Goal: Obtain resource: Download file/media

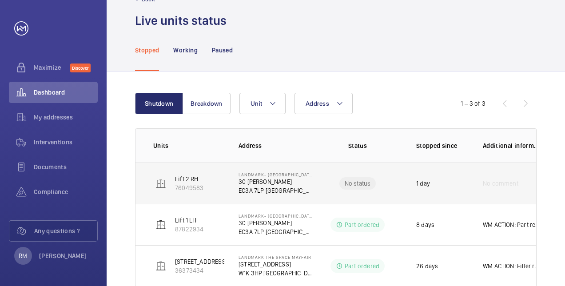
scroll to position [48, 0]
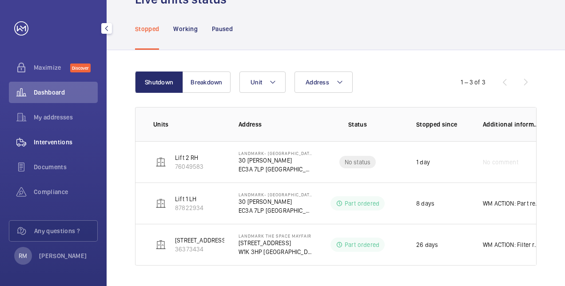
drag, startPoint x: 62, startPoint y: 141, endPoint x: 72, endPoint y: 144, distance: 10.8
click at [62, 141] on span "Interventions" at bounding box center [66, 142] width 64 height 9
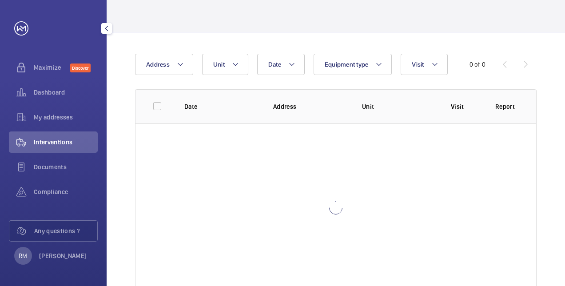
scroll to position [30, 0]
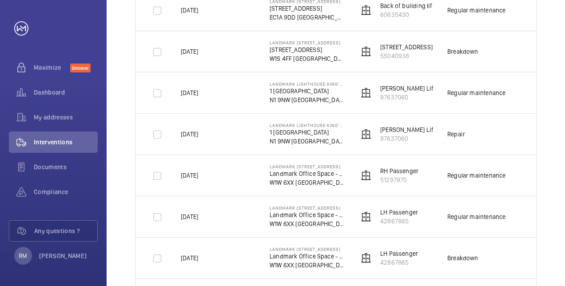
scroll to position [341, 0]
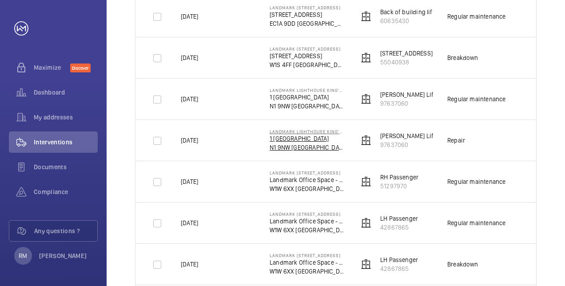
click at [282, 143] on p "N1 9NW [GEOGRAPHIC_DATA]" at bounding box center [306, 147] width 75 height 9
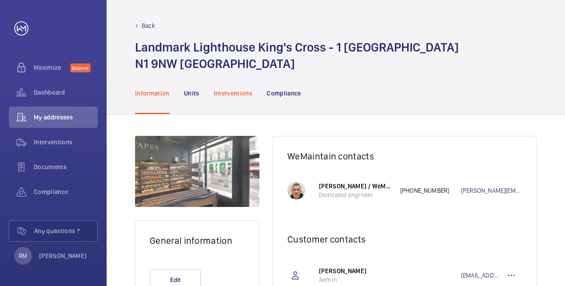
click at [219, 87] on div "Interventions" at bounding box center [232, 93] width 39 height 42
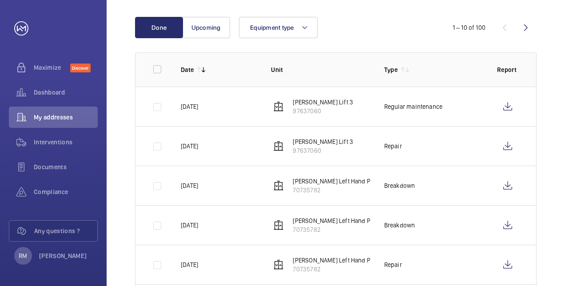
scroll to position [133, 0]
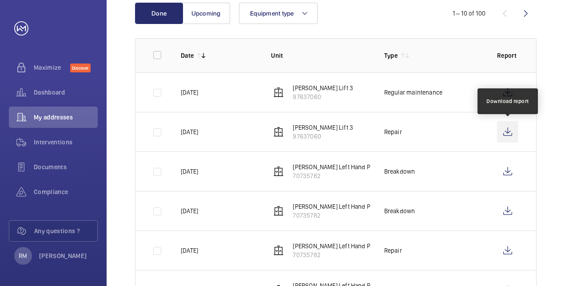
click at [508, 130] on wm-front-icon-button at bounding box center [507, 131] width 21 height 21
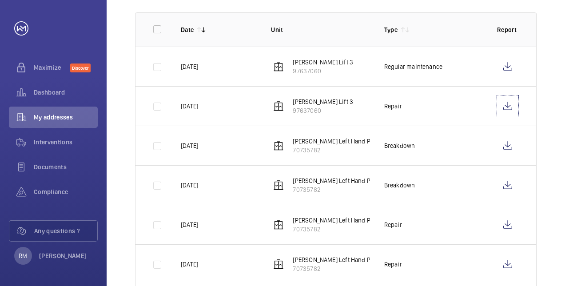
scroll to position [178, 0]
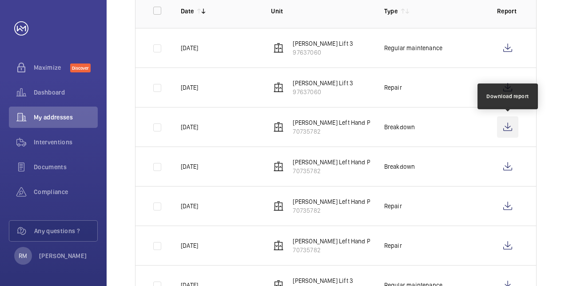
click at [504, 125] on wm-front-icon-button at bounding box center [507, 126] width 21 height 21
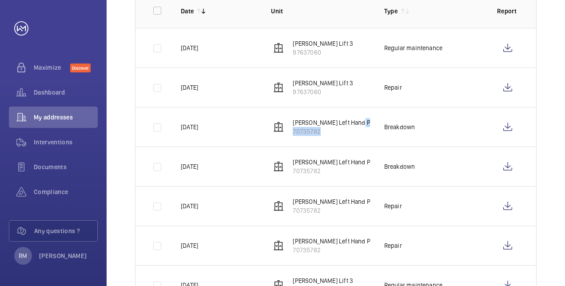
drag, startPoint x: 358, startPoint y: 123, endPoint x: 379, endPoint y: 121, distance: 21.3
click at [0, 0] on tr "[DATE] [PERSON_NAME] Left Hand Passenger Lift 1 70735782 Breakdown" at bounding box center [0, 0] width 0 height 0
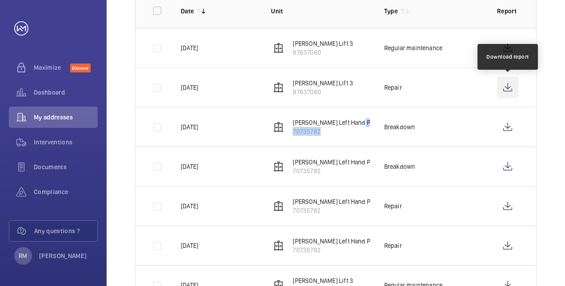
click at [503, 87] on wm-front-icon-button at bounding box center [507, 87] width 21 height 21
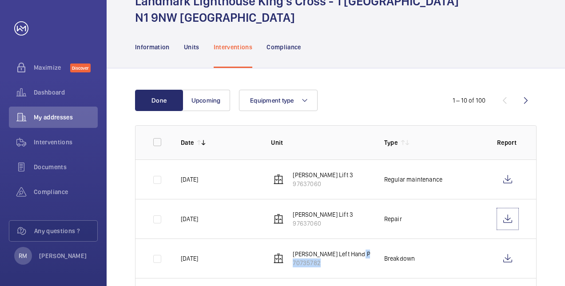
scroll to position [0, 0]
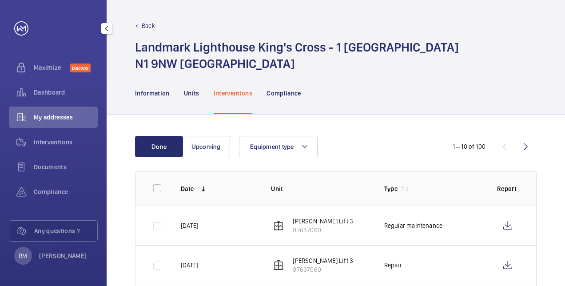
click at [155, 26] on div "Back" at bounding box center [335, 25] width 401 height 9
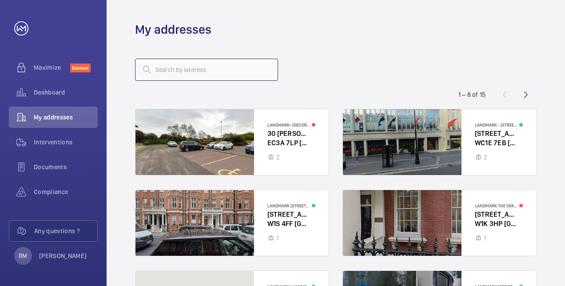
click at [170, 75] on input "text" at bounding box center [206, 70] width 143 height 22
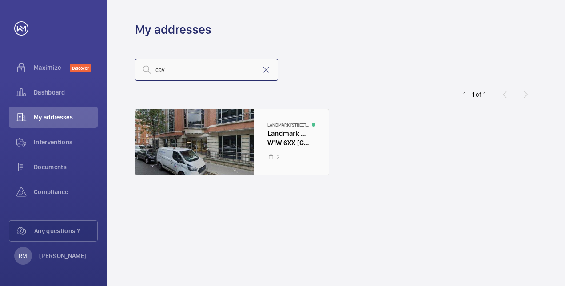
type input "cav"
click at [260, 158] on div at bounding box center [231, 142] width 193 height 66
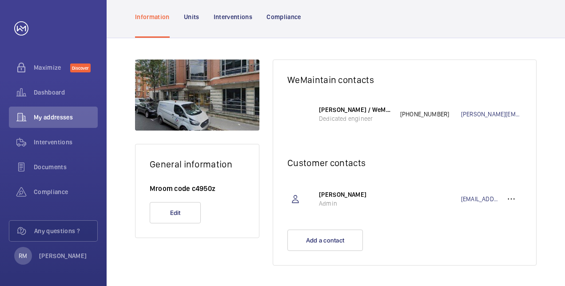
scroll to position [94, 0]
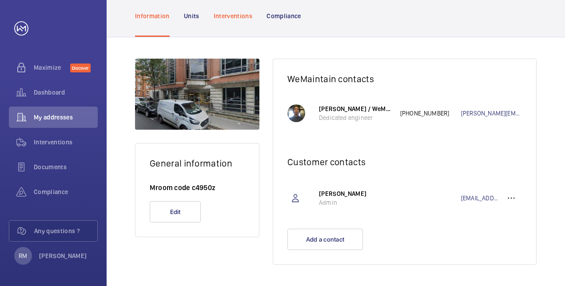
click at [244, 14] on p "Interventions" at bounding box center [232, 16] width 39 height 9
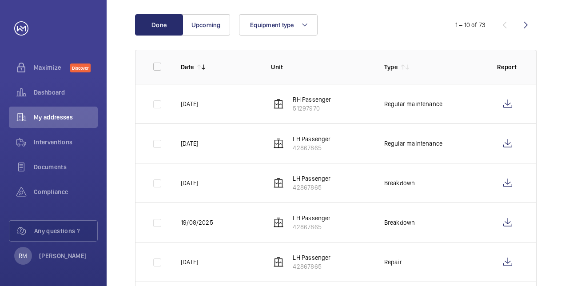
scroll to position [182, 0]
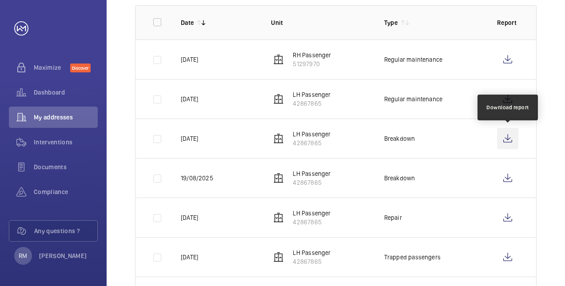
click at [510, 142] on wm-front-icon-button at bounding box center [507, 138] width 21 height 21
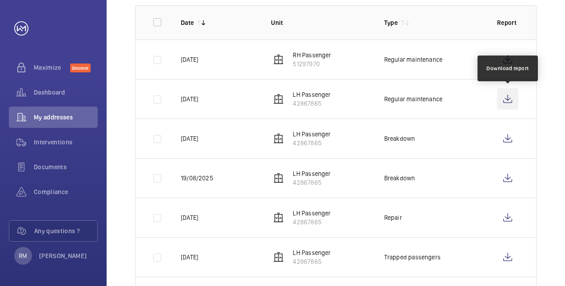
click at [505, 99] on wm-front-icon-button at bounding box center [507, 98] width 21 height 21
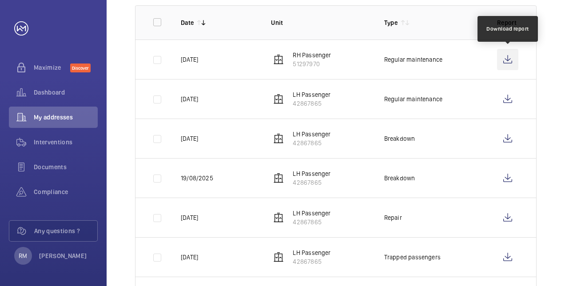
click at [509, 59] on wm-front-icon-button at bounding box center [507, 59] width 21 height 21
